Goal: Information Seeking & Learning: Learn about a topic

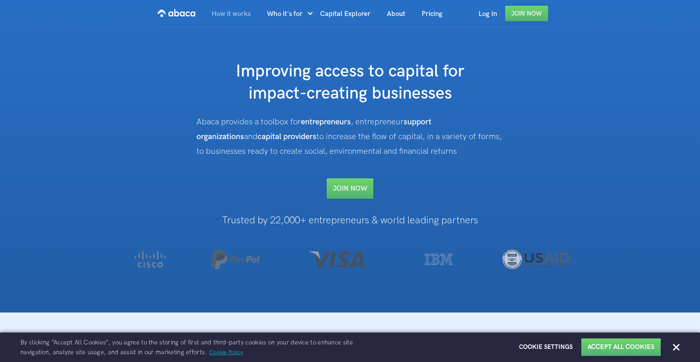
click at [233, 15] on link "How it works" at bounding box center [230, 14] width 55 height 28
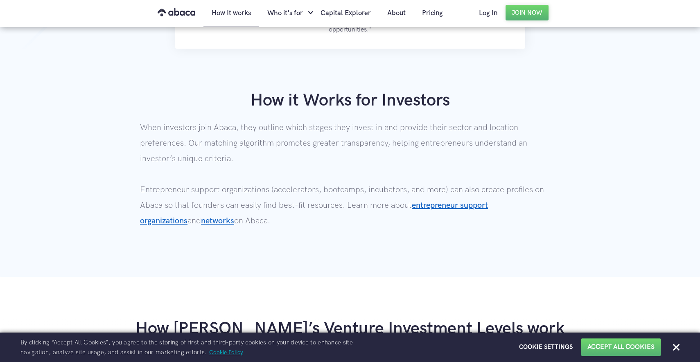
scroll to position [569, 0]
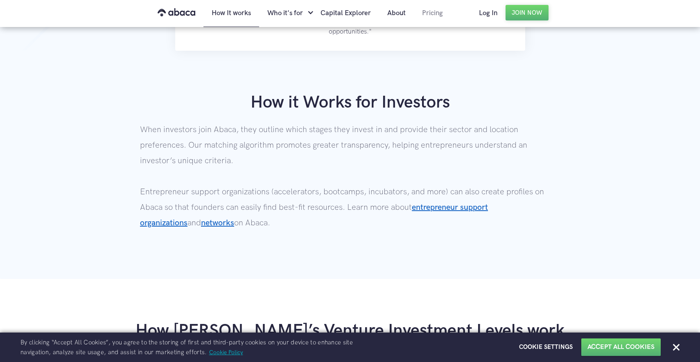
click at [429, 18] on link "Pricing" at bounding box center [432, 13] width 37 height 28
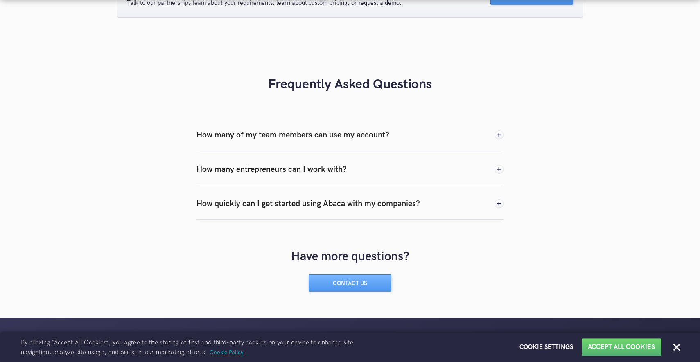
scroll to position [882, 0]
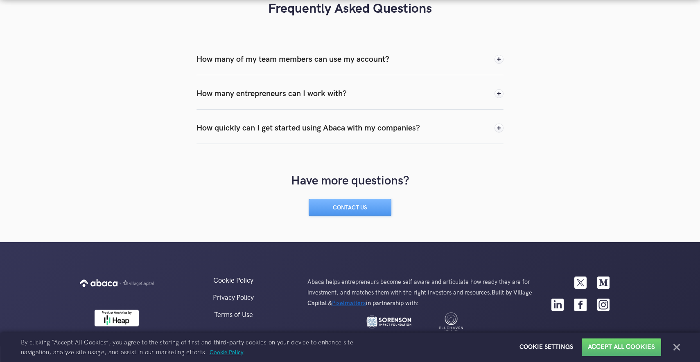
click at [677, 349] on button "Close" at bounding box center [677, 347] width 7 height 7
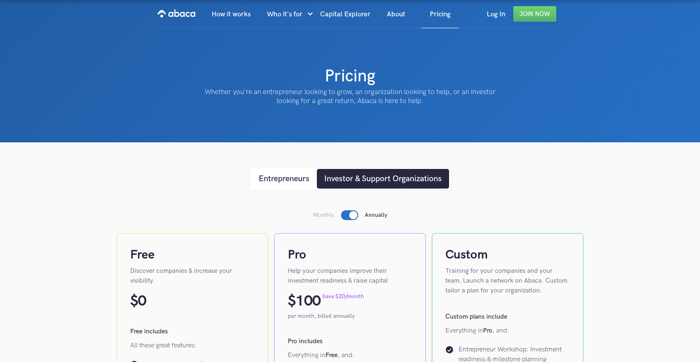
scroll to position [3, 0]
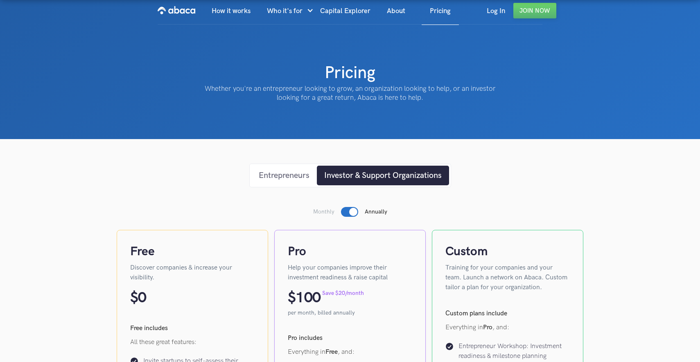
click at [303, 177] on div "Entrepreneurs" at bounding box center [284, 176] width 51 height 12
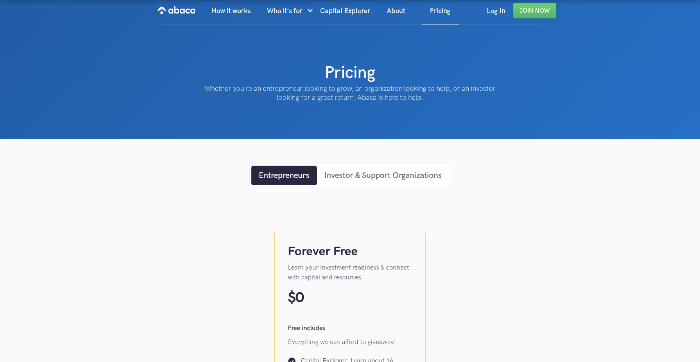
click at [390, 174] on div "Investor & Support Organizations" at bounding box center [383, 176] width 118 height 12
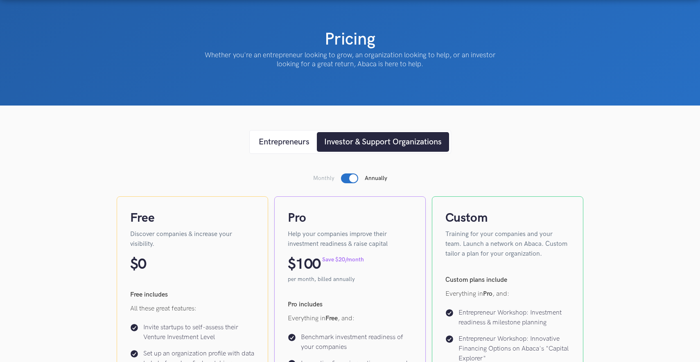
scroll to position [39, 0]
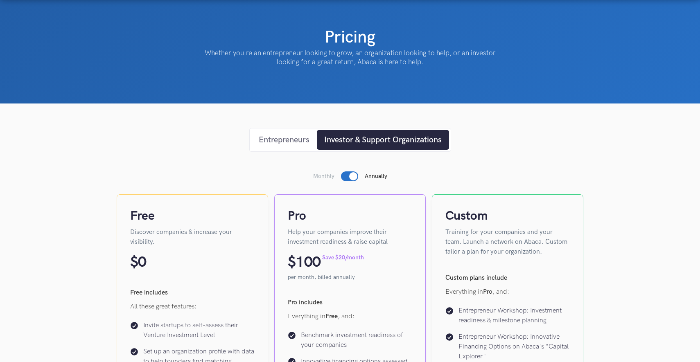
click at [278, 141] on div "Entrepreneurs" at bounding box center [284, 140] width 51 height 12
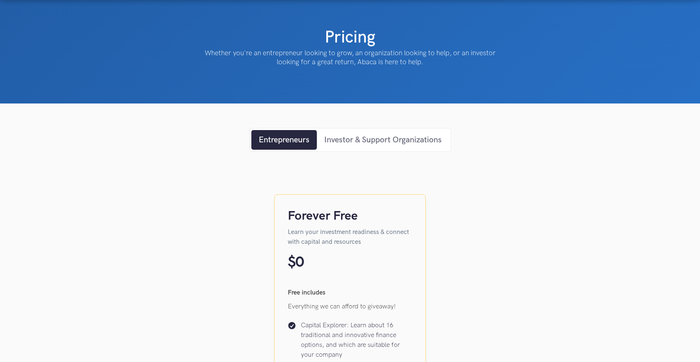
click at [366, 142] on div "Investor & Support Organizations" at bounding box center [383, 140] width 118 height 12
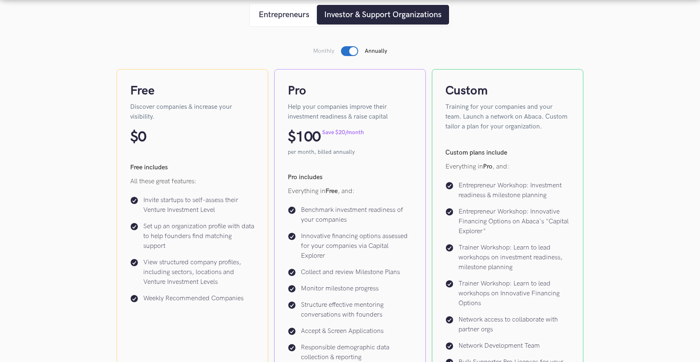
scroll to position [166, 0]
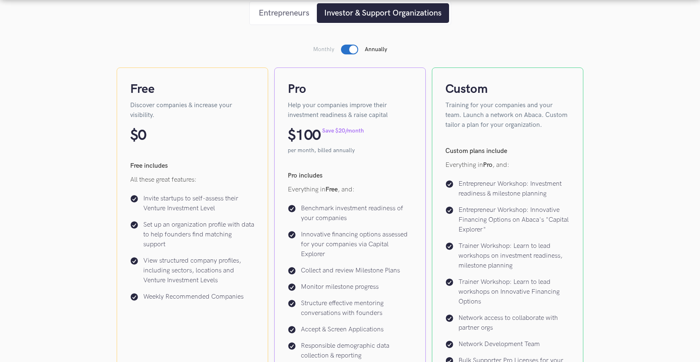
click at [294, 12] on div "Entrepreneurs" at bounding box center [284, 13] width 51 height 12
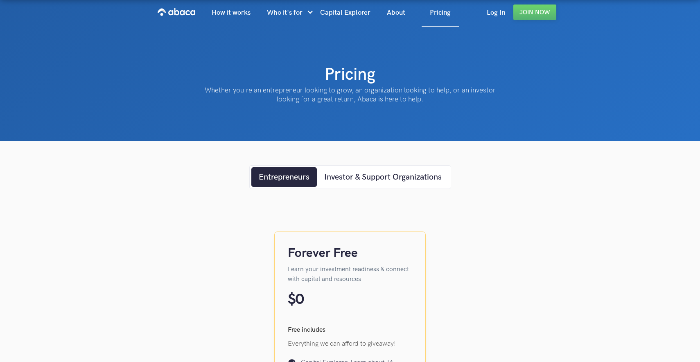
scroll to position [0, 0]
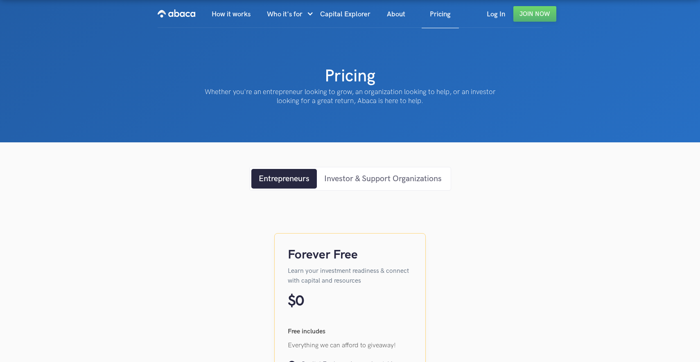
click at [362, 176] on div "Investor & Support Organizations" at bounding box center [383, 179] width 118 height 12
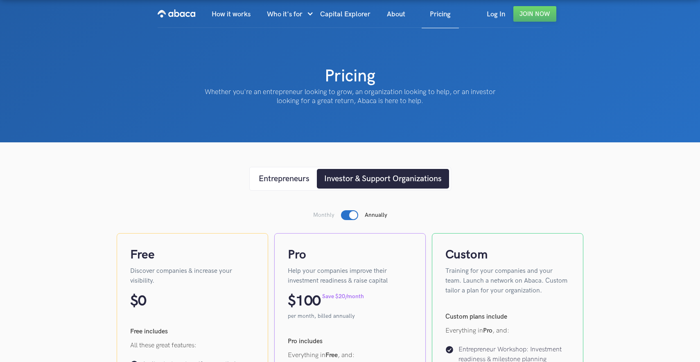
click at [366, 102] on p "Whether you're an entrepreneur looking to grow, an organization looking to help…" at bounding box center [350, 97] width 303 height 18
copy p "Abaca"
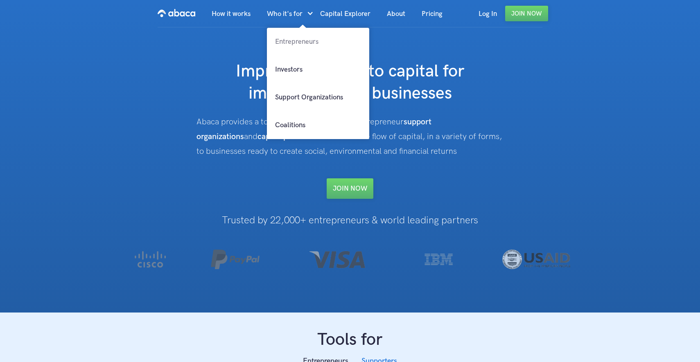
click at [299, 39] on link "Entrepreneurs" at bounding box center [318, 42] width 102 height 28
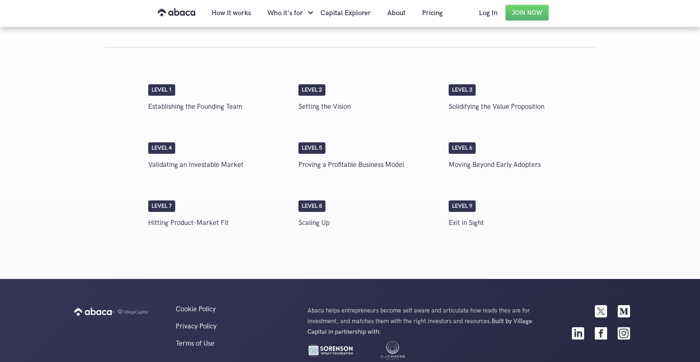
scroll to position [1411, 0]
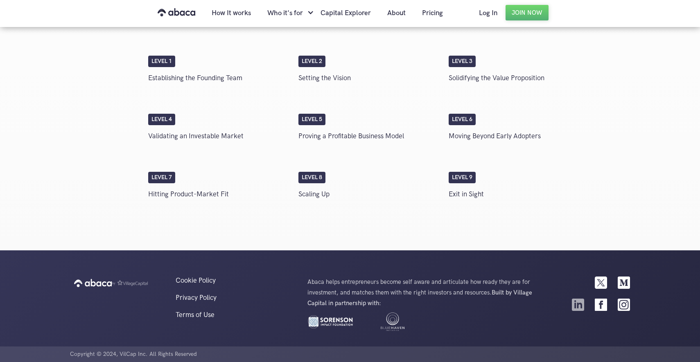
click at [579, 302] on img at bounding box center [578, 305] width 12 height 12
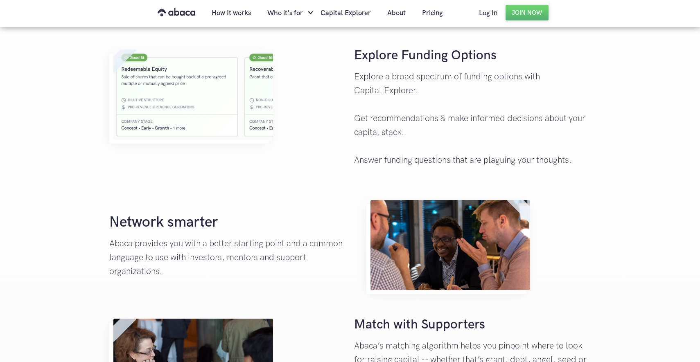
scroll to position [299, 0]
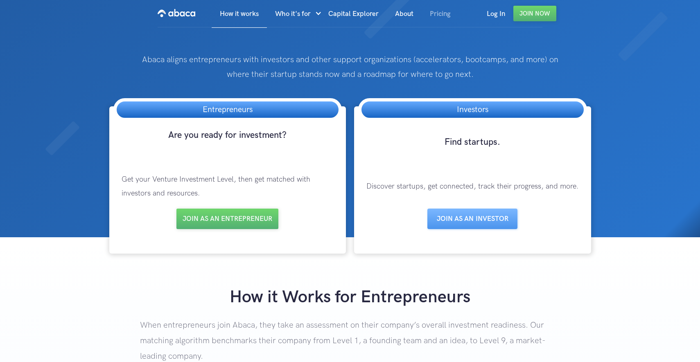
click at [435, 16] on link "Pricing" at bounding box center [440, 14] width 37 height 28
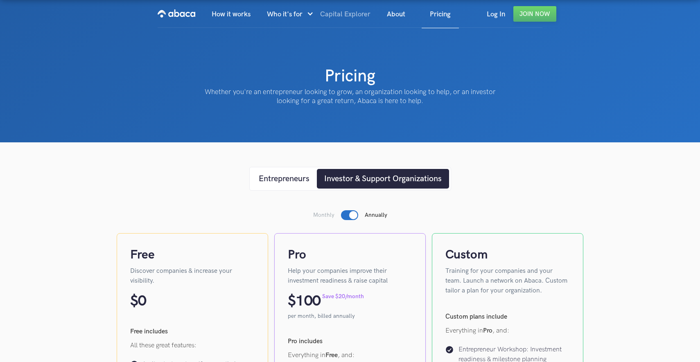
click at [350, 14] on link "Capital Explorer" at bounding box center [345, 14] width 67 height 28
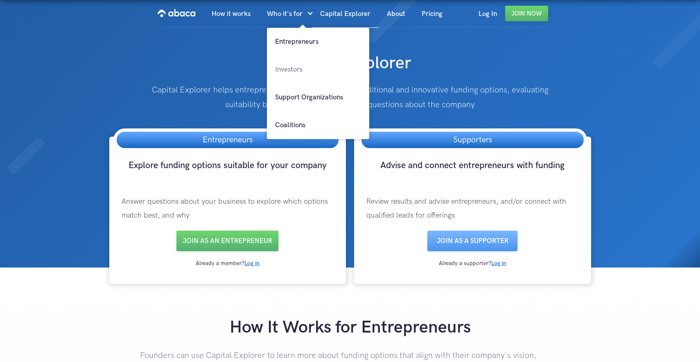
click at [294, 72] on link "Investors" at bounding box center [318, 70] width 102 height 28
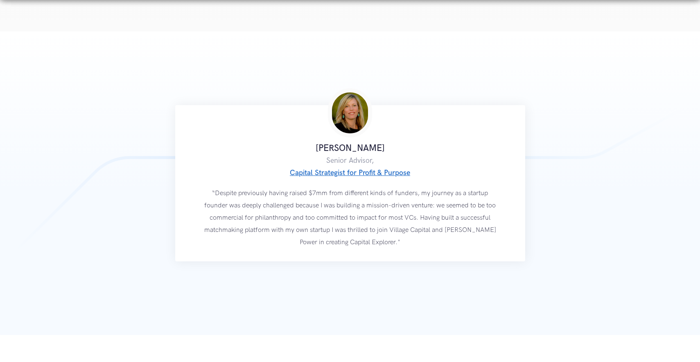
scroll to position [1465, 0]
click at [389, 171] on link "Capital Strategist for Profit & Purpose" at bounding box center [350, 172] width 120 height 9
